Goal: Information Seeking & Learning: Learn about a topic

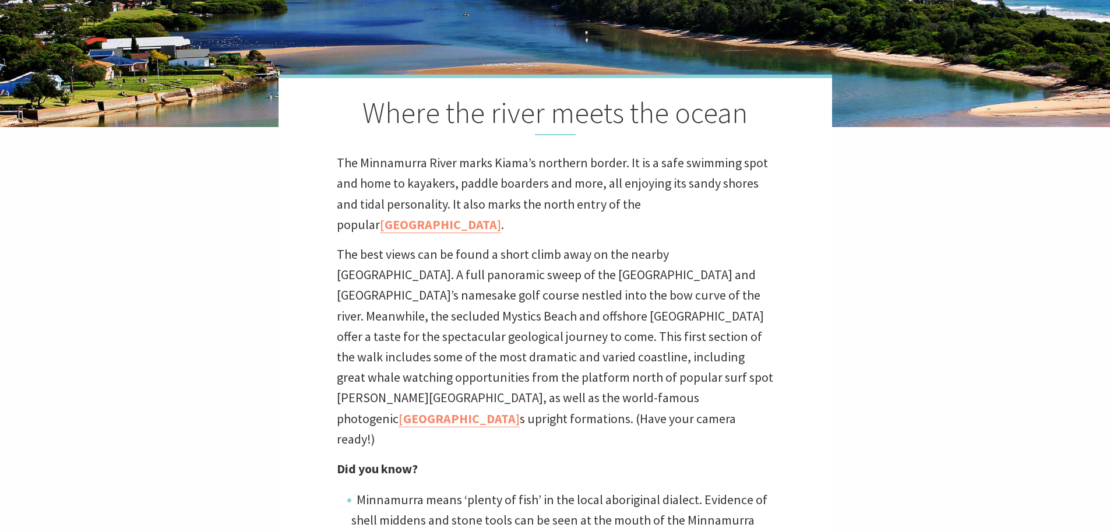
scroll to position [291, 0]
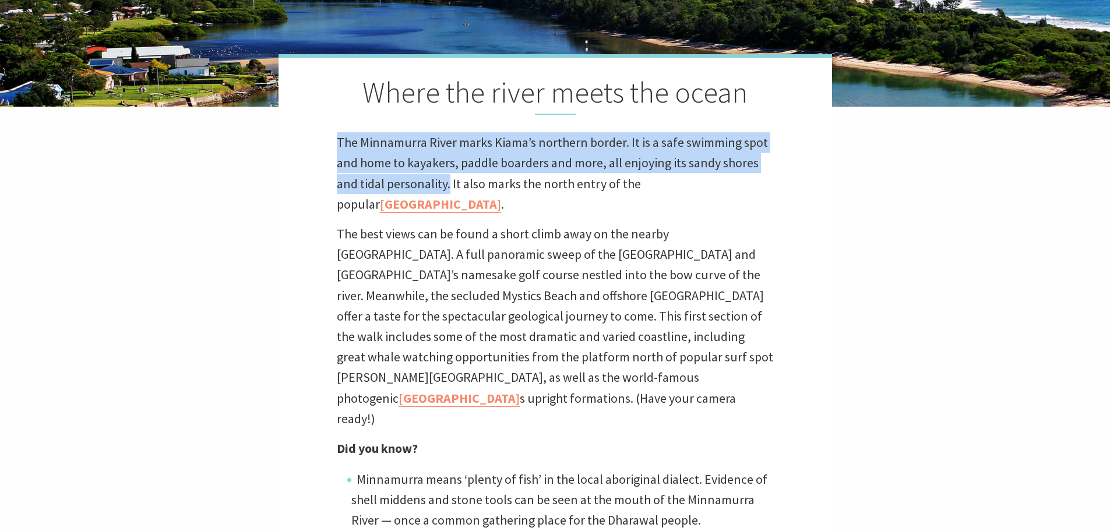
drag, startPoint x: 336, startPoint y: 142, endPoint x: 450, endPoint y: 182, distance: 120.9
click at [450, 182] on div "Where the river meets the ocean The Minnamurra River marks Kiama’s northern bor…" at bounding box center [556, 328] width 554 height 548
copy p "The Minnamurra River marks Kiama’s northern border. It is a safe swimming spot …"
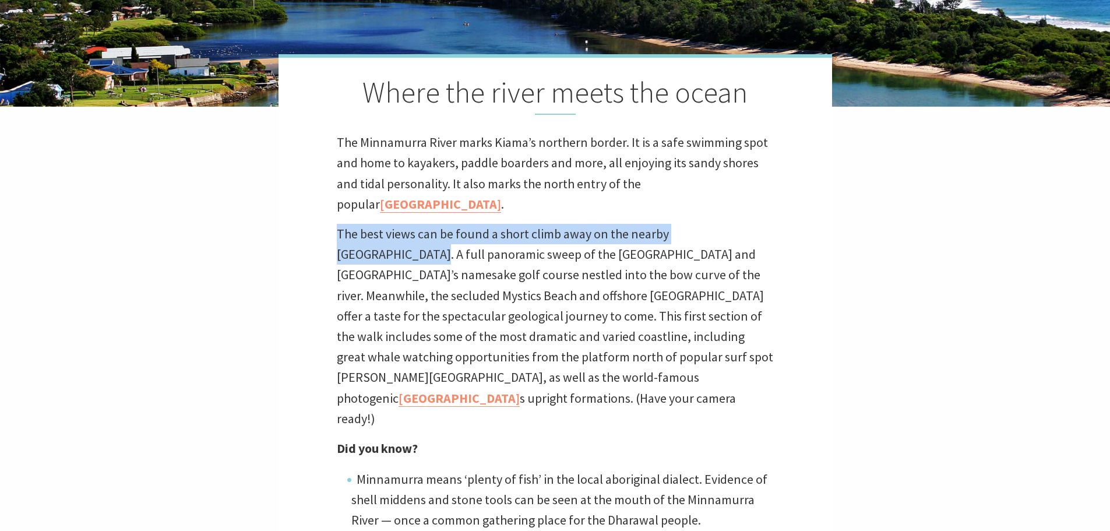
drag, startPoint x: 336, startPoint y: 231, endPoint x: 762, endPoint y: 237, distance: 426.1
click at [762, 237] on div "Where the river meets the ocean The Minnamurra River marks Kiama’s northern bor…" at bounding box center [556, 328] width 554 height 548
copy p "The best views can be found a short climb away on the nearby [GEOGRAPHIC_DATA]."
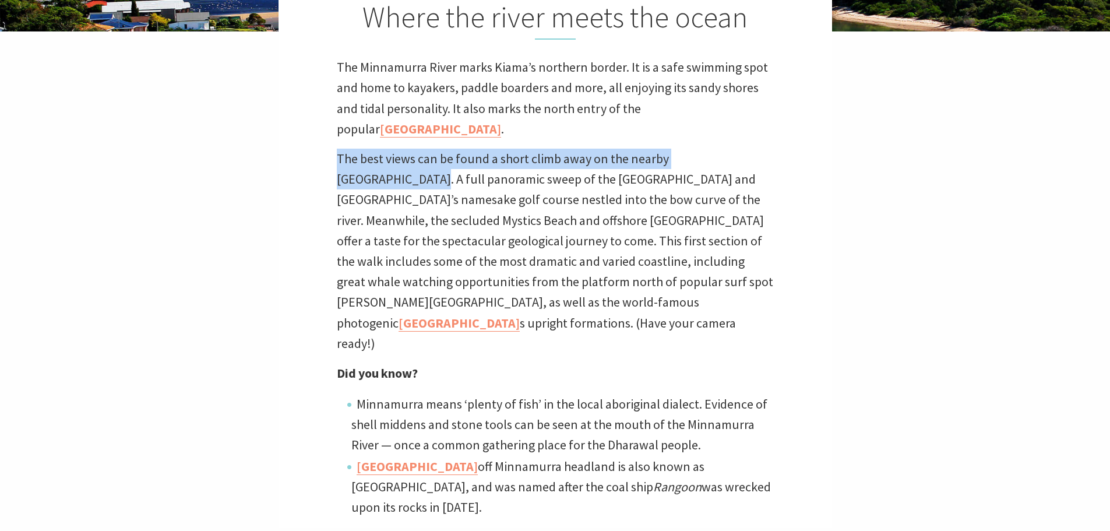
scroll to position [350, 0]
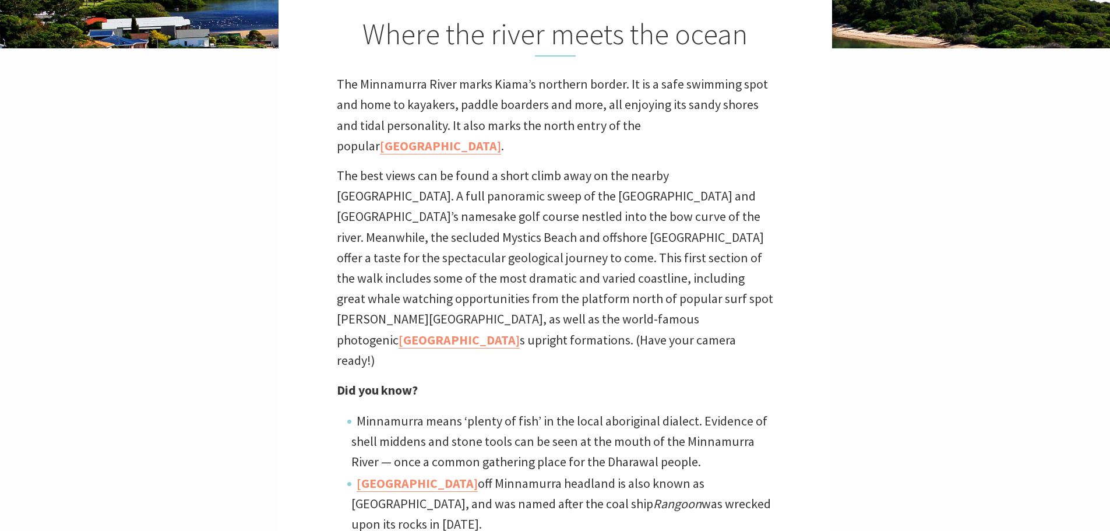
click at [815, 234] on div "Where the river meets the ocean The Minnamurra River marks Kiama’s northern bor…" at bounding box center [556, 270] width 554 height 548
